Goal: Transaction & Acquisition: Purchase product/service

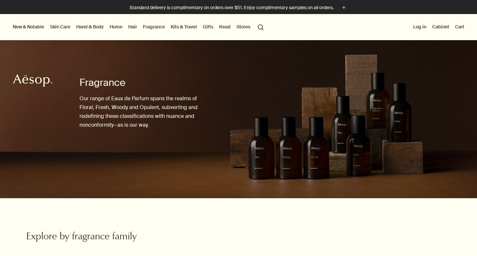
scroll to position [199, 0]
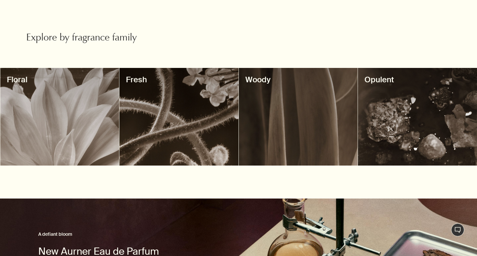
click at [463, 57] on div at bounding box center [238, 57] width 477 height 0
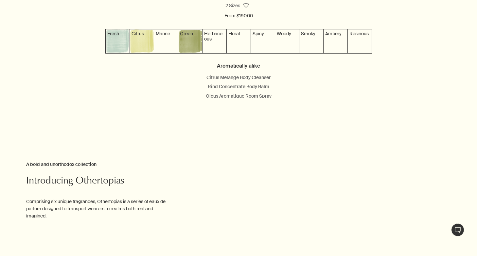
scroll to position [751, 0]
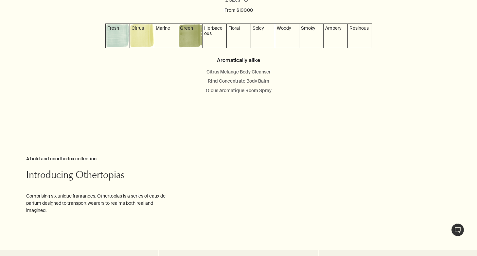
click at [188, 40] on img at bounding box center [190, 36] width 24 height 24
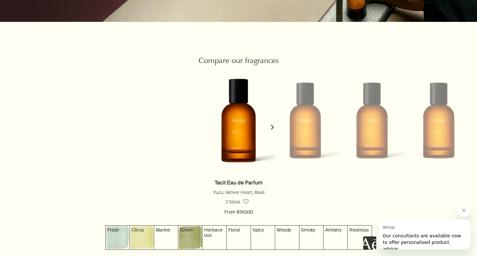
scroll to position [551, 0]
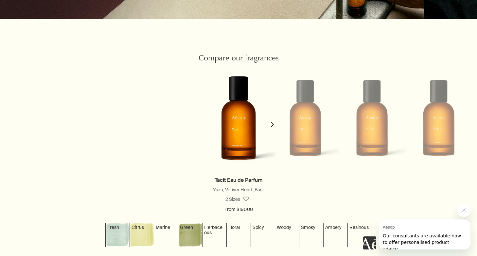
click at [149, 233] on img at bounding box center [142, 235] width 24 height 24
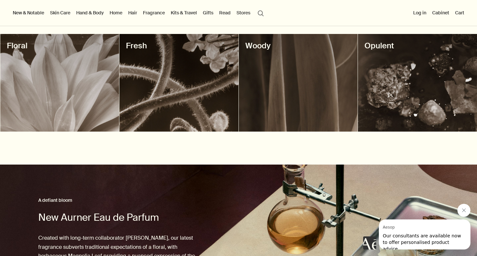
scroll to position [128, 0]
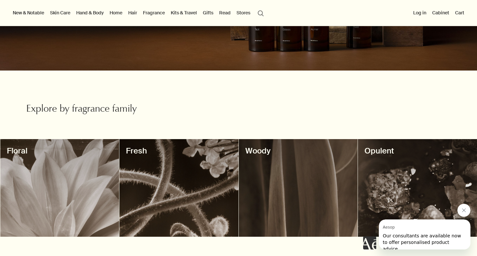
click at [131, 171] on div at bounding box center [178, 188] width 119 height 98
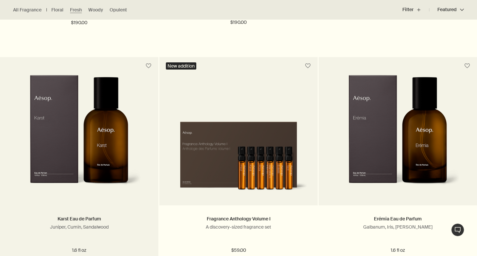
scroll to position [393, 0]
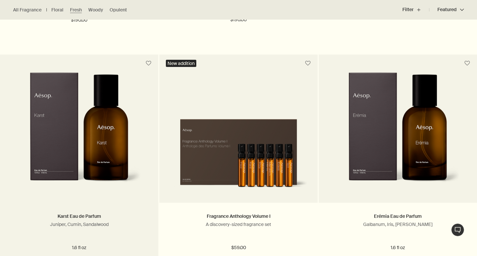
click at [105, 144] on img at bounding box center [79, 132] width 124 height 121
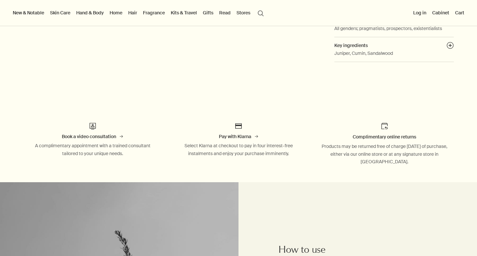
scroll to position [308, 0]
